Goal: Feedback & Contribution: Submit feedback/report problem

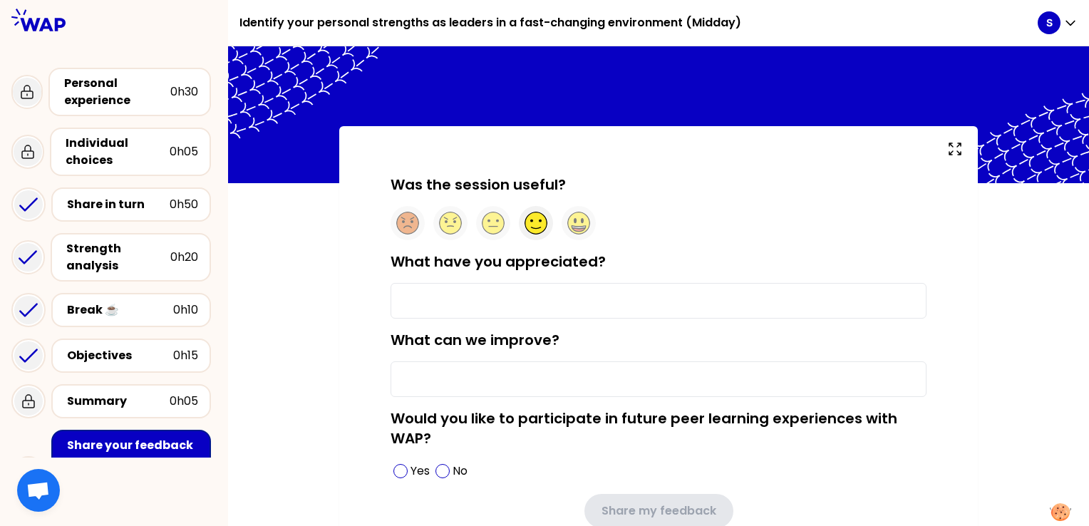
click at [539, 227] on circle at bounding box center [536, 223] width 22 height 22
click at [436, 296] on input "What have you appreciated?" at bounding box center [659, 301] width 536 height 36
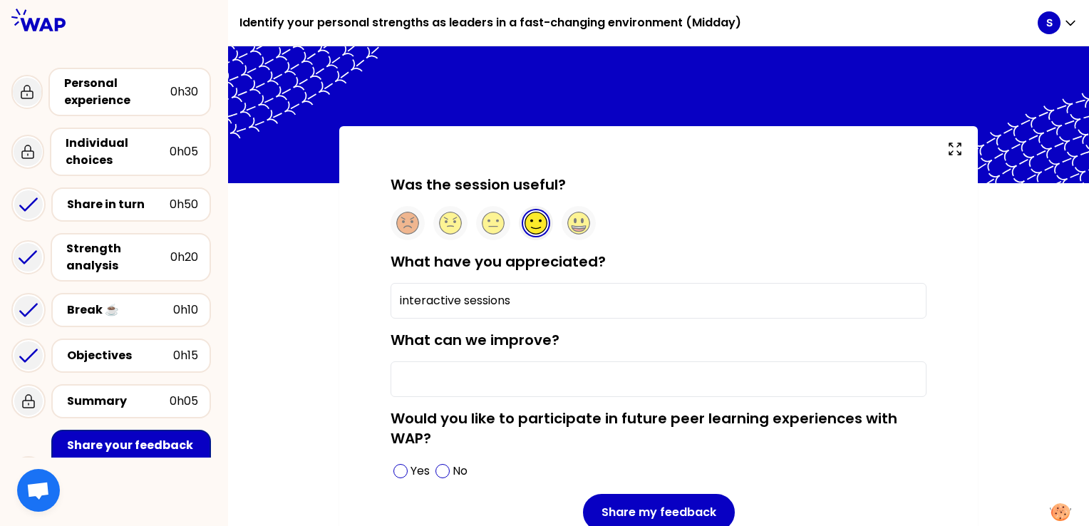
type input "interactive sessions"
click at [440, 376] on input "What can we improve?" at bounding box center [659, 379] width 536 height 36
type input "more pragmatic topics"
click at [411, 468] on p "Yes" at bounding box center [420, 471] width 19 height 17
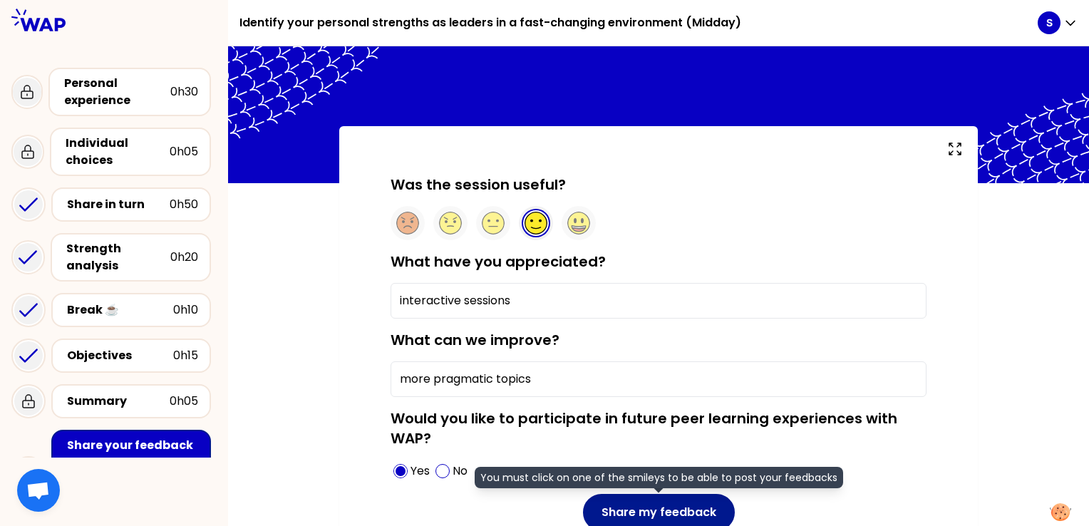
click at [674, 502] on button "Share my feedback" at bounding box center [659, 512] width 152 height 37
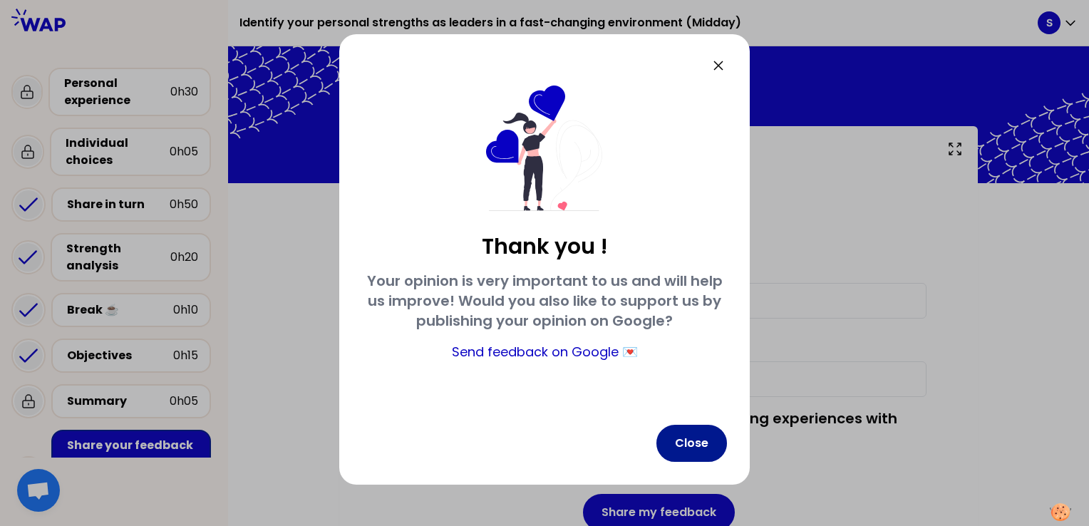
click at [704, 435] on button "Close" at bounding box center [691, 443] width 71 height 37
